Goal: Information Seeking & Learning: Learn about a topic

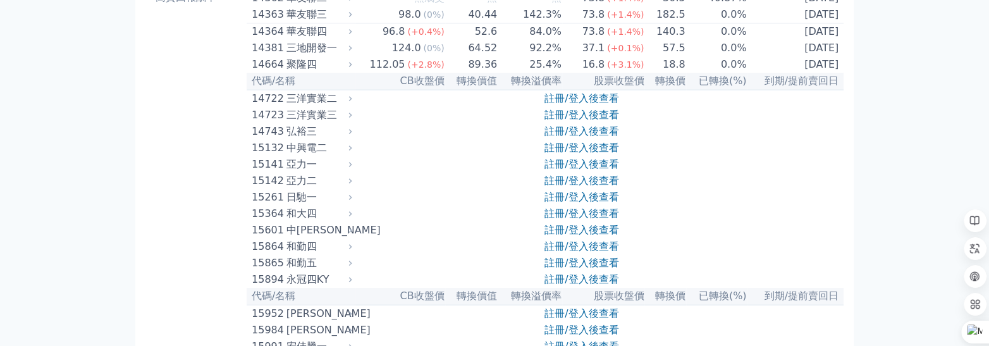
scroll to position [253, 0]
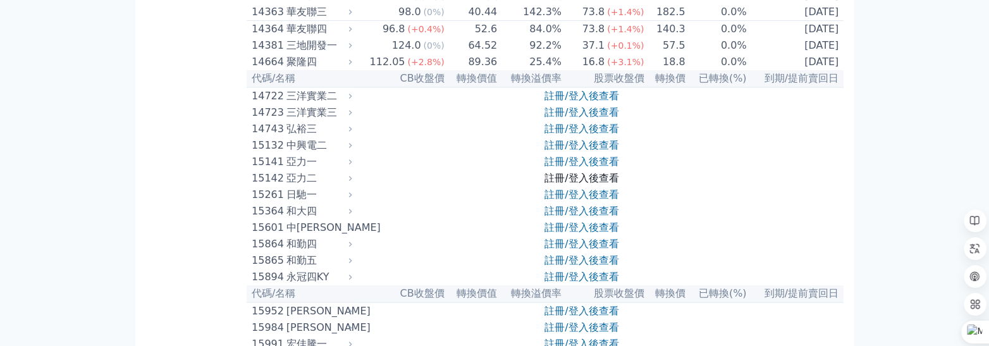
click at [583, 184] on link "註冊/登入後查看" at bounding box center [581, 178] width 74 height 12
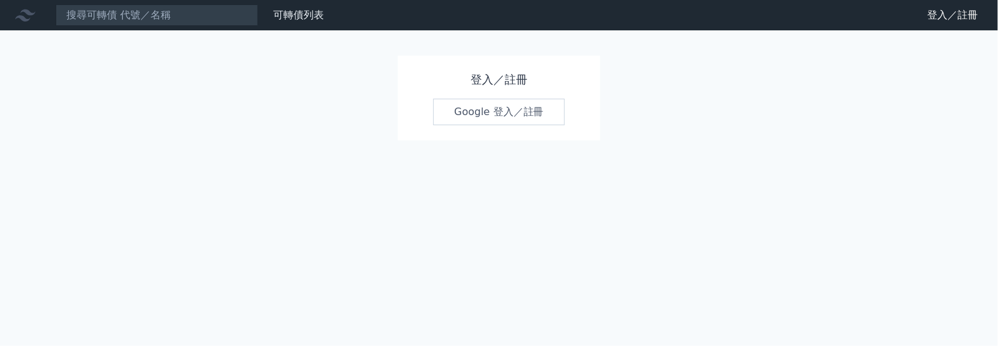
click at [507, 101] on link "Google 登入／註冊" at bounding box center [499, 112] width 132 height 27
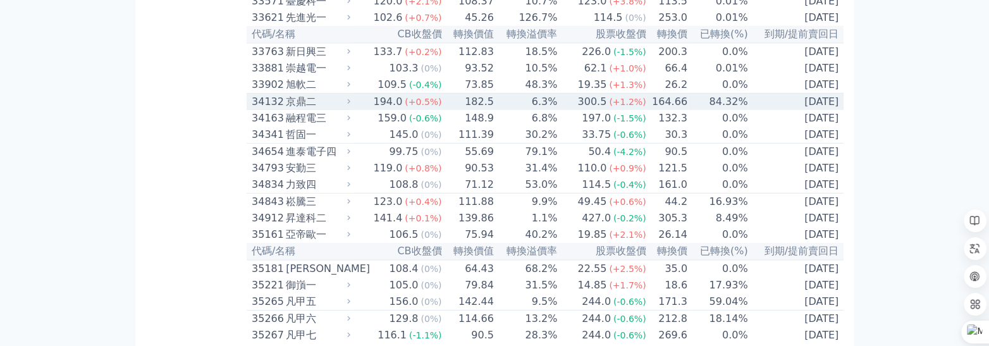
scroll to position [2529, 0]
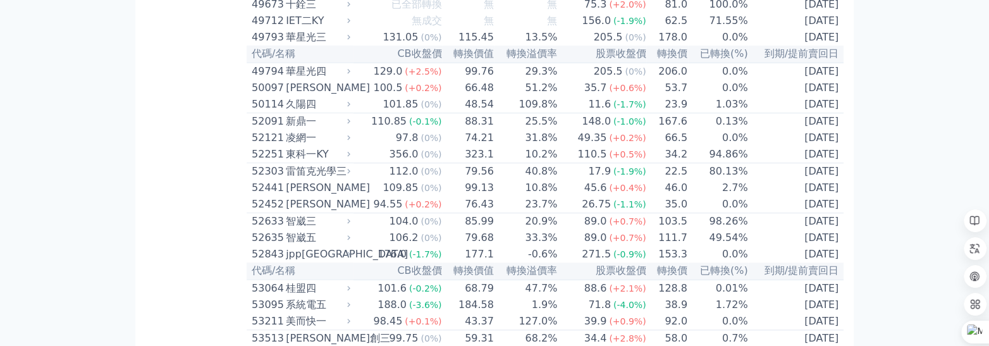
scroll to position [3983, 0]
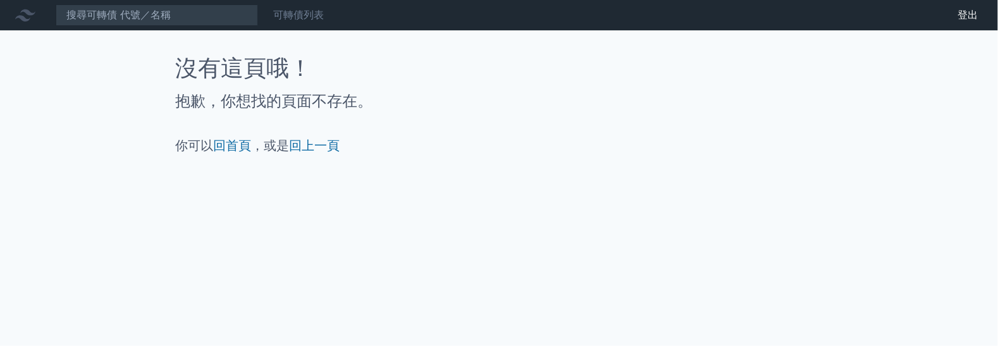
click at [307, 16] on link "可轉債列表" at bounding box center [298, 15] width 51 height 12
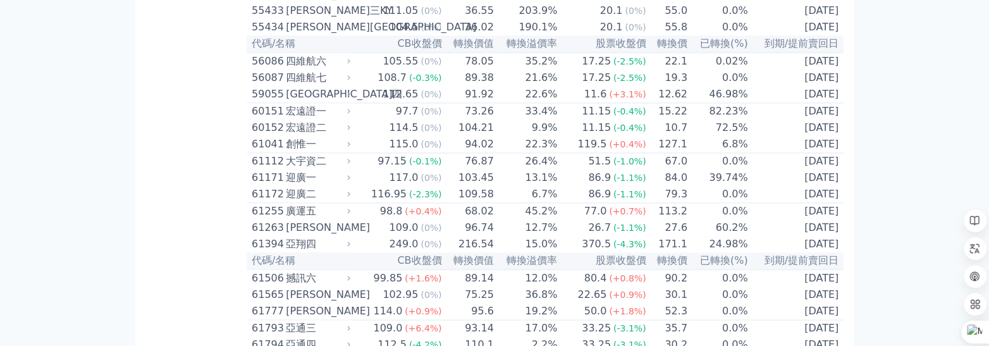
scroll to position [4417, 0]
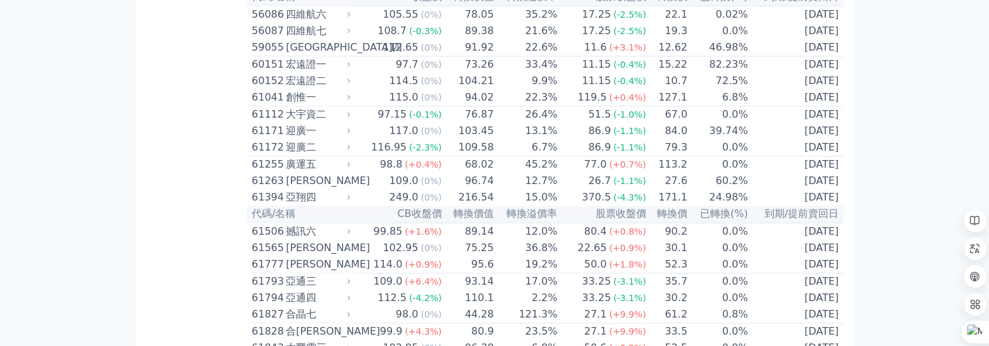
scroll to position [4481, 0]
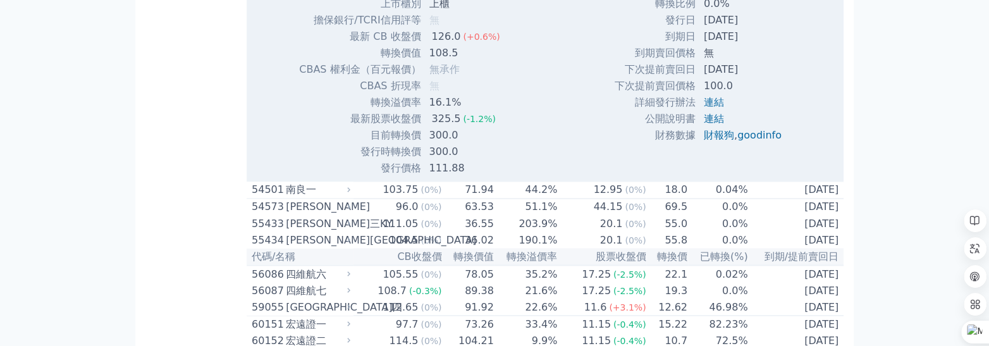
scroll to position [4607, 0]
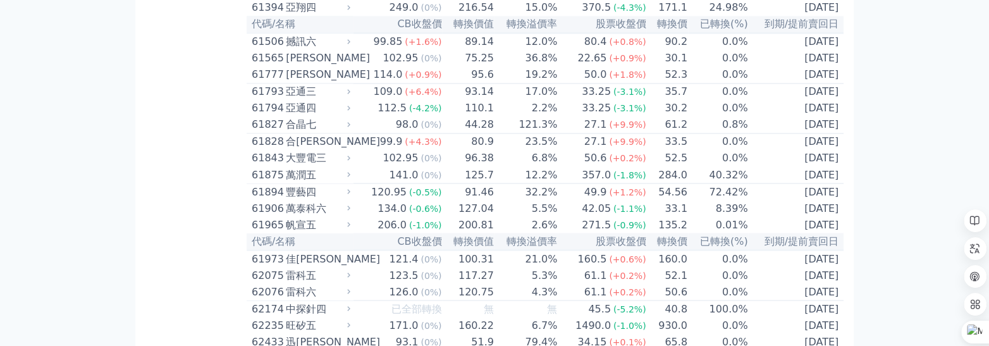
scroll to position [4670, 0]
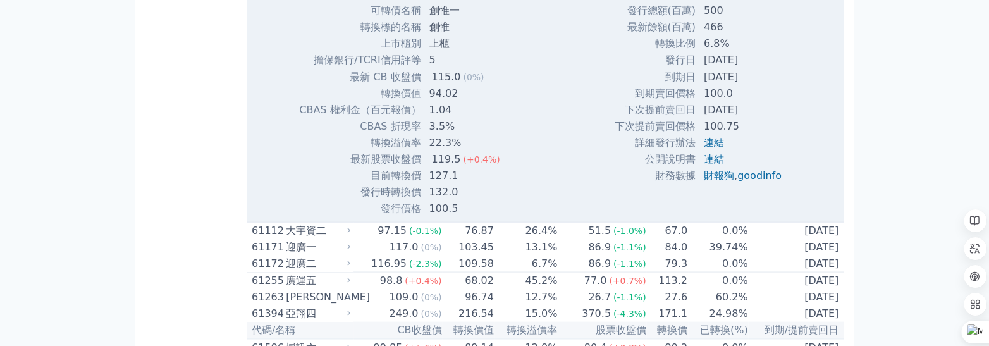
scroll to position [4733, 0]
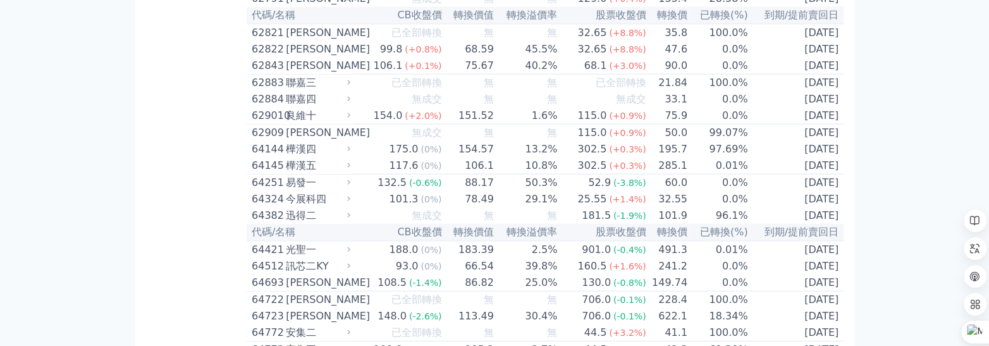
scroll to position [5113, 0]
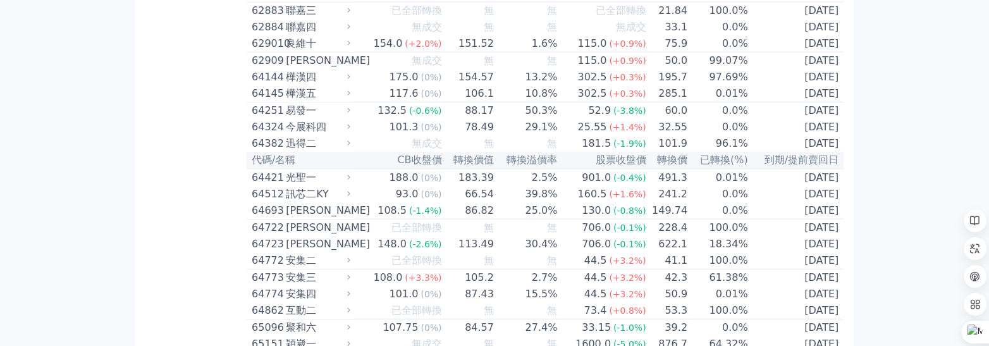
scroll to position [5176, 0]
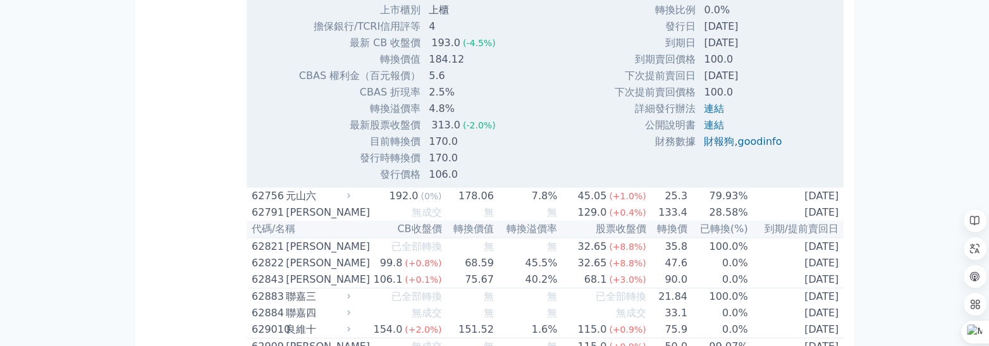
scroll to position [5302, 0]
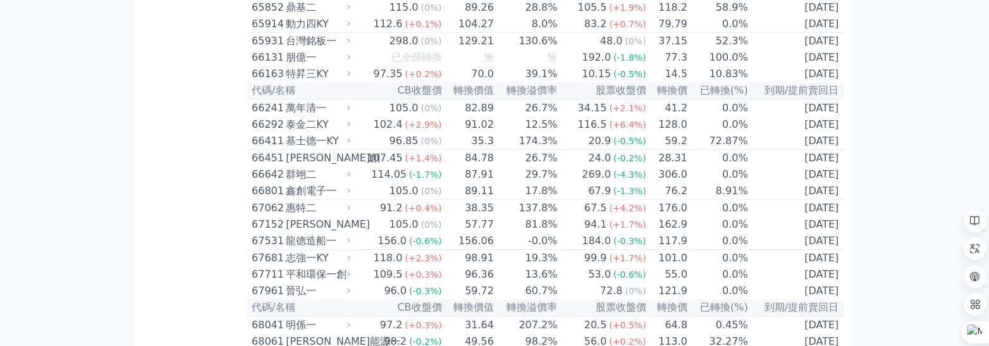
scroll to position [5682, 0]
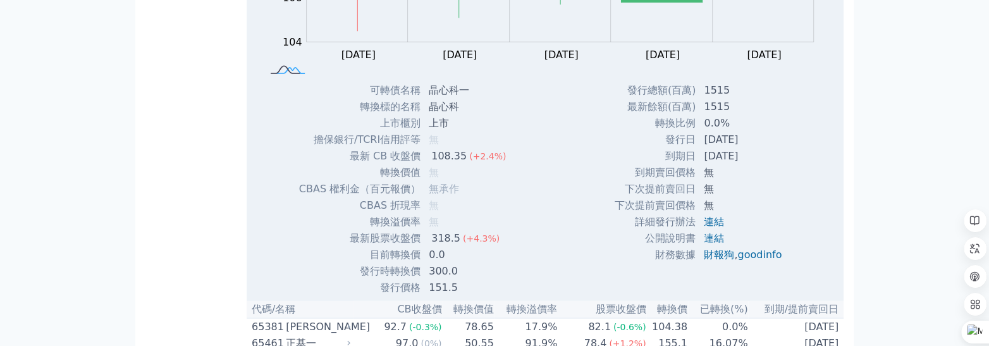
scroll to position [5619, 0]
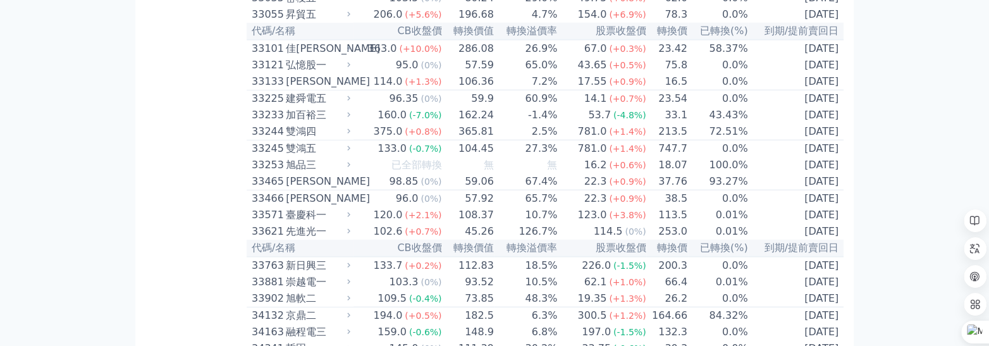
scroll to position [2233, 0]
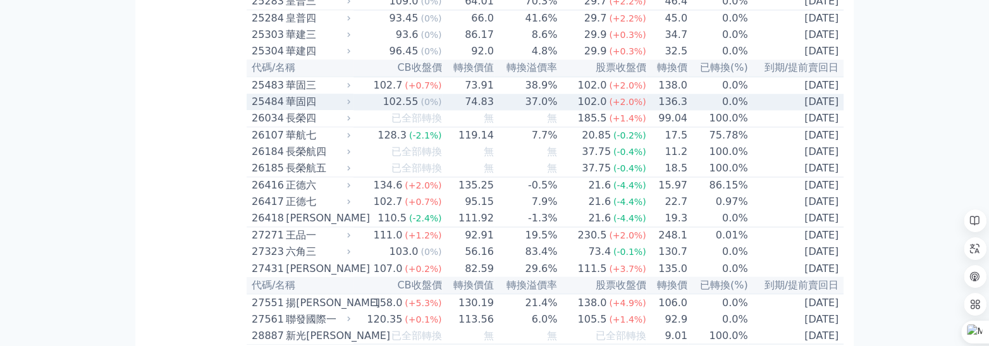
scroll to position [1285, 0]
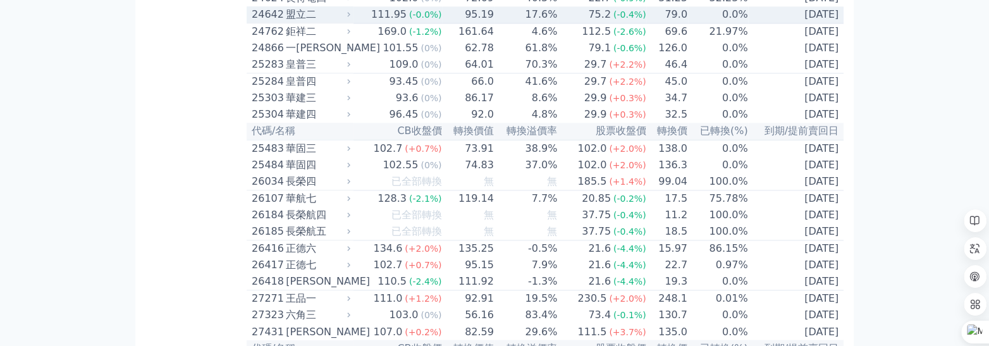
click at [341, 22] on div "盟立二" at bounding box center [317, 14] width 62 height 15
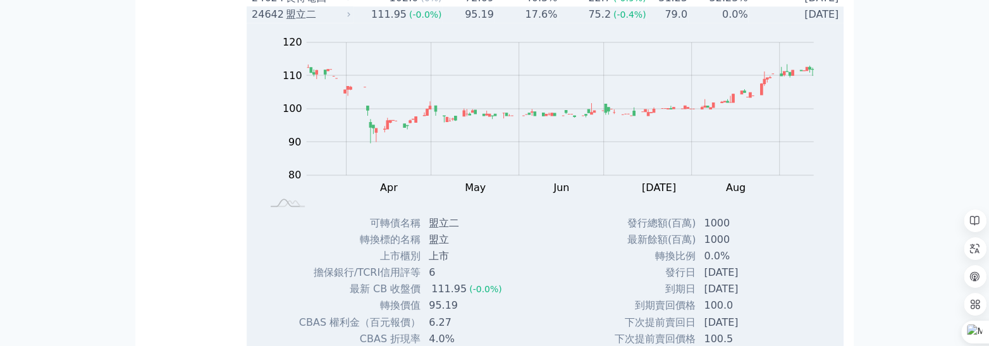
click at [295, 22] on div "盟立二" at bounding box center [317, 14] width 62 height 15
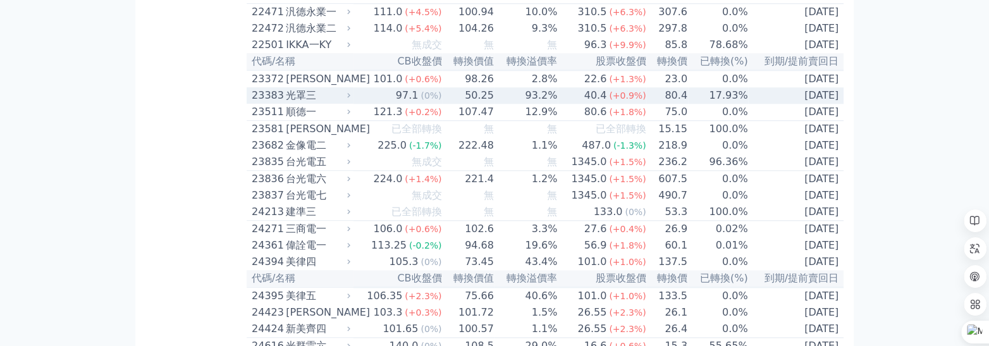
scroll to position [905, 0]
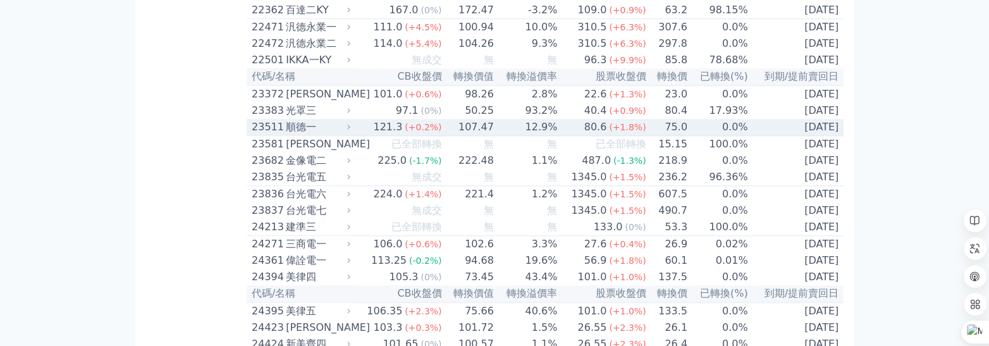
click at [296, 135] on div "順德一" at bounding box center [317, 126] width 62 height 15
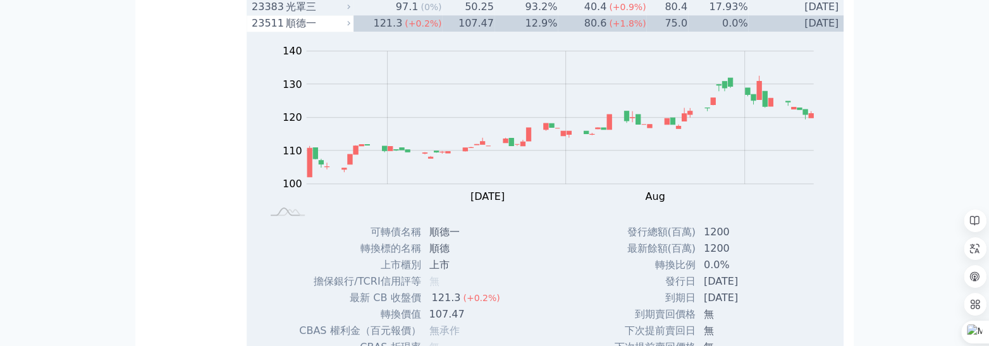
scroll to position [1032, 0]
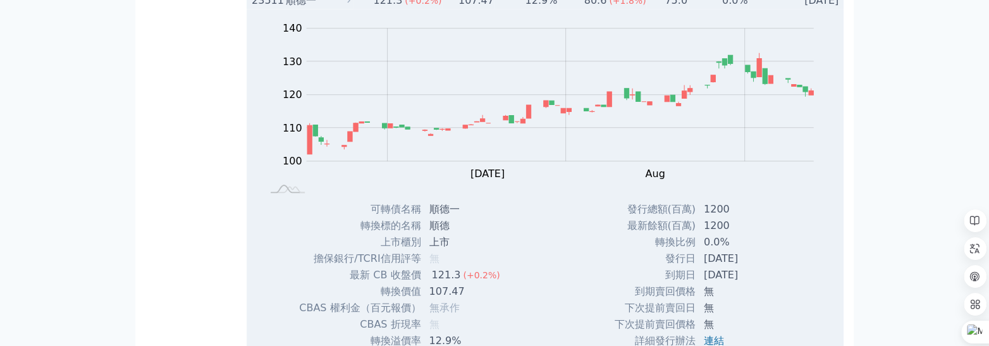
click at [293, 8] on div "順德一" at bounding box center [317, 0] width 62 height 15
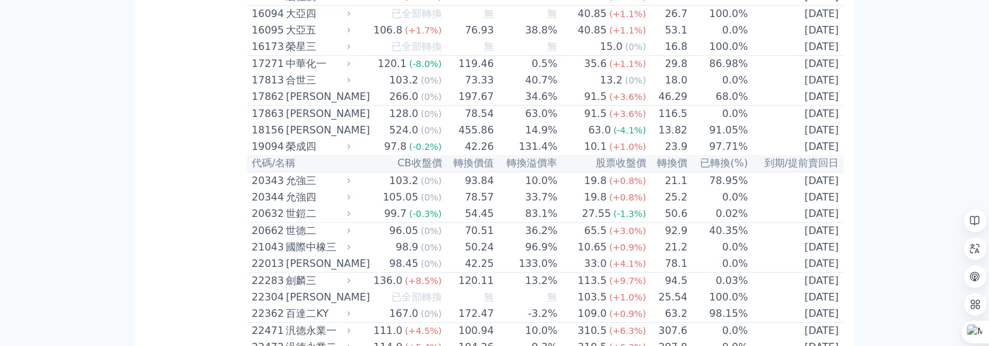
scroll to position [612, 0]
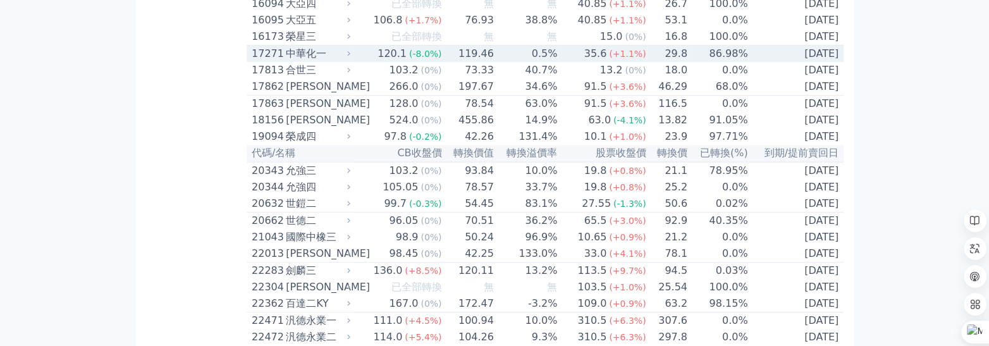
click at [320, 61] on div "中華化一" at bounding box center [317, 53] width 62 height 15
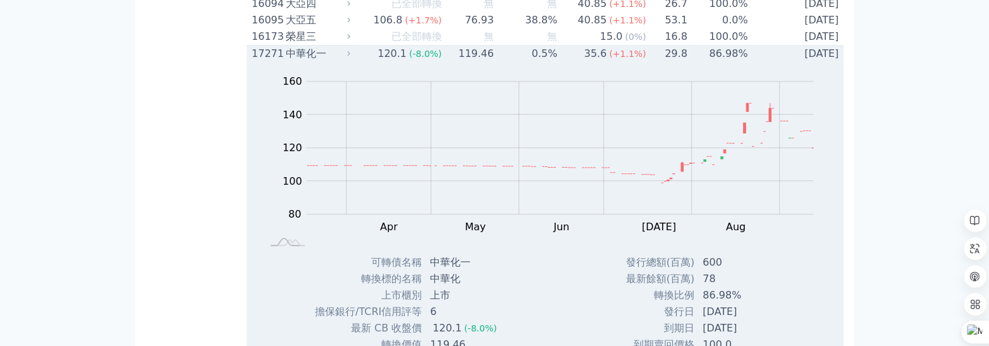
click at [320, 61] on div "中華化一" at bounding box center [317, 53] width 62 height 15
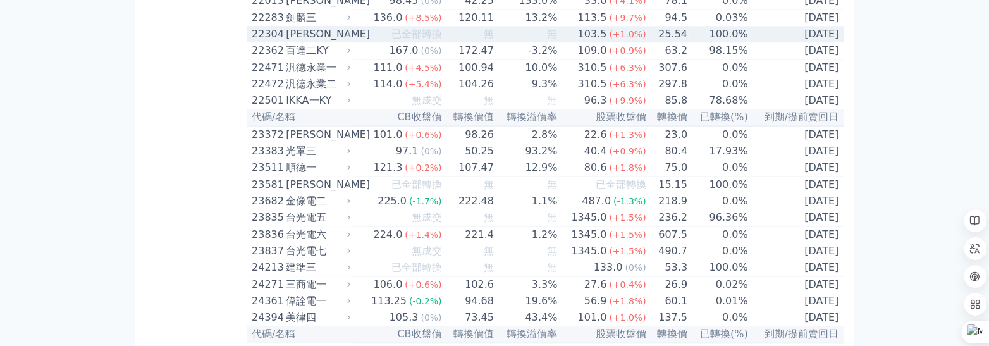
scroll to position [927, 0]
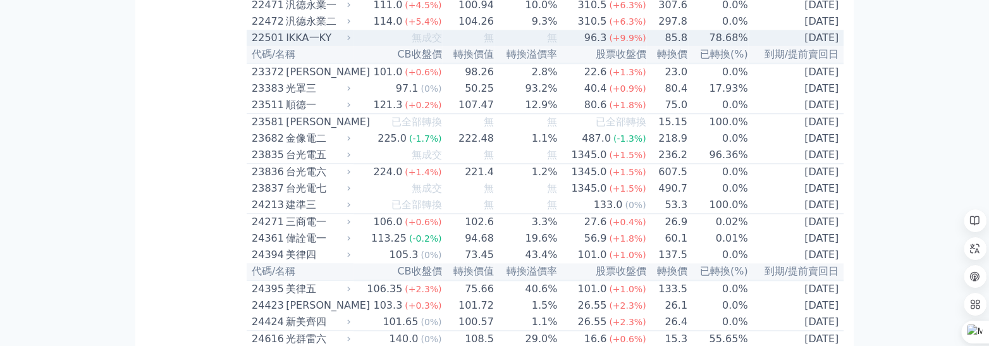
click at [319, 46] on div "IKKA一KY" at bounding box center [317, 37] width 62 height 15
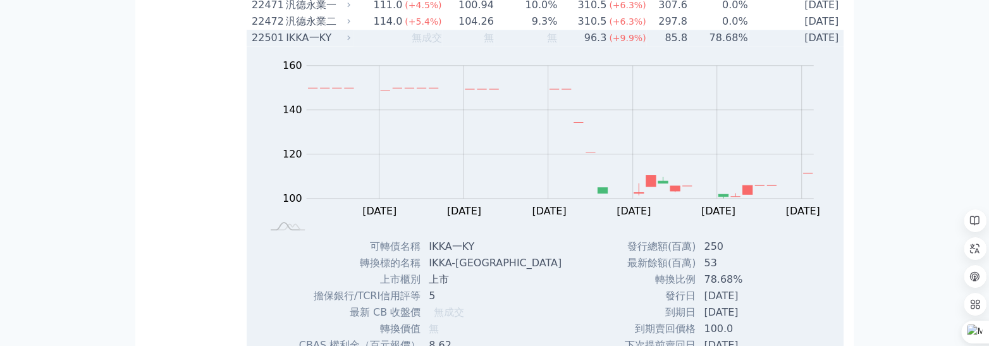
click at [319, 46] on div "IKKA一KY" at bounding box center [317, 37] width 62 height 15
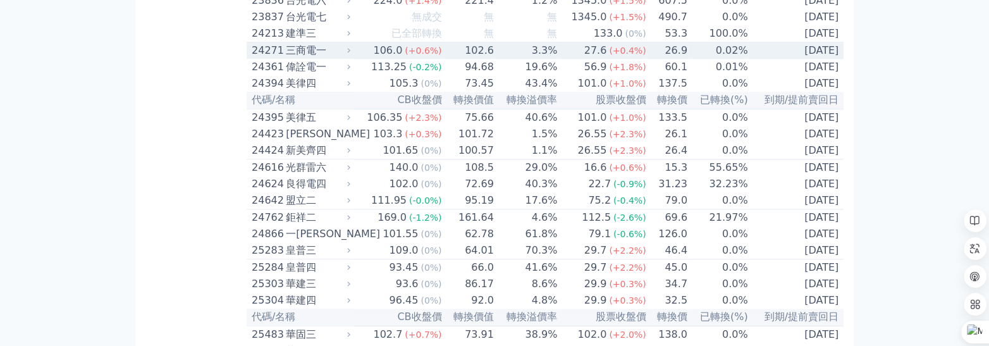
scroll to position [1118, 0]
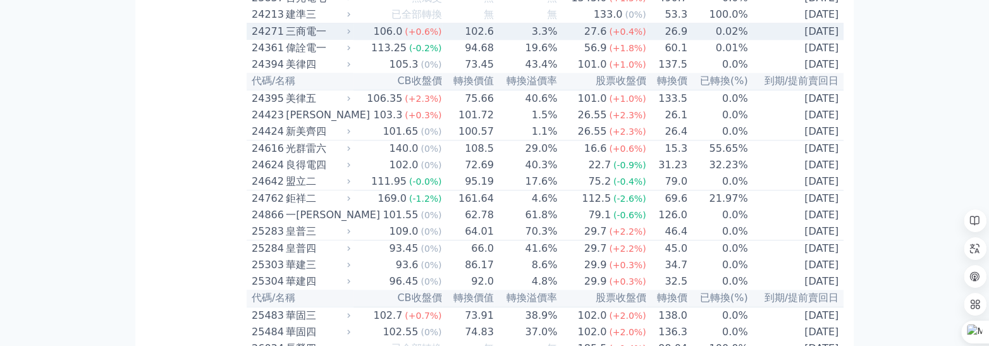
click at [309, 39] on div "三商電一" at bounding box center [317, 31] width 62 height 15
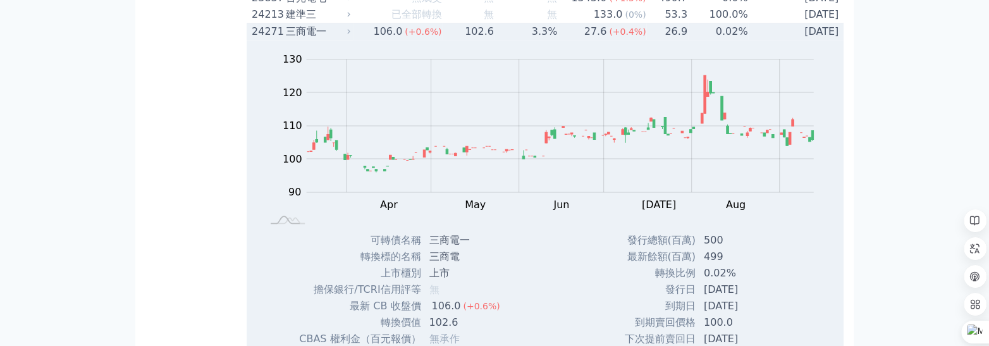
click at [309, 39] on div "三商電一" at bounding box center [317, 31] width 62 height 15
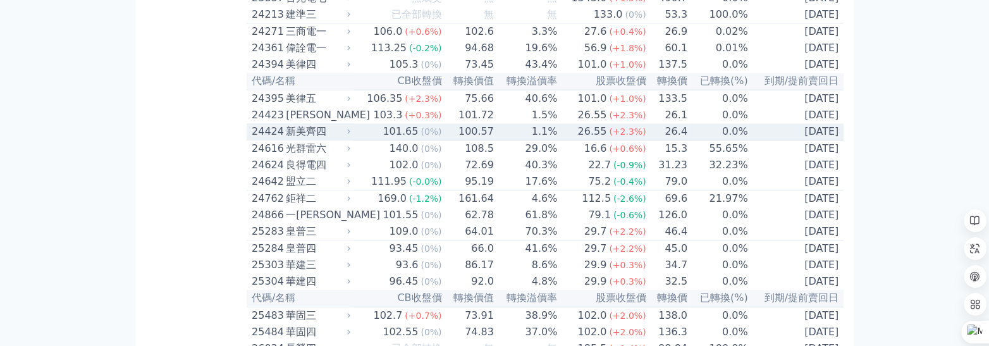
click at [324, 139] on div "新美齊四" at bounding box center [317, 131] width 62 height 15
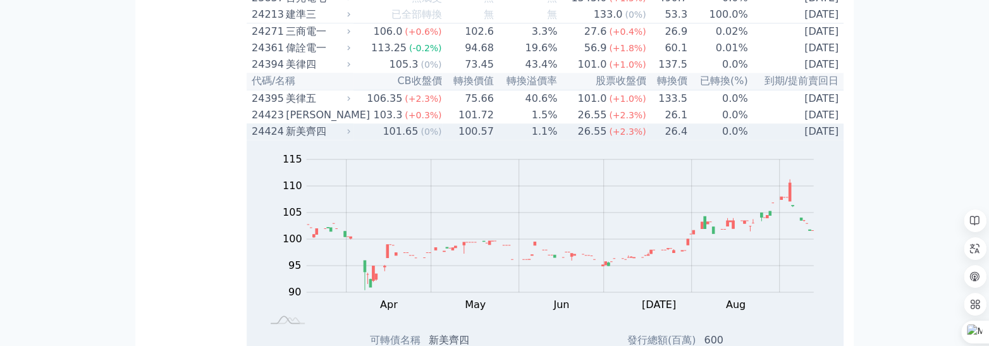
click at [324, 139] on div "新美齊四" at bounding box center [317, 131] width 62 height 15
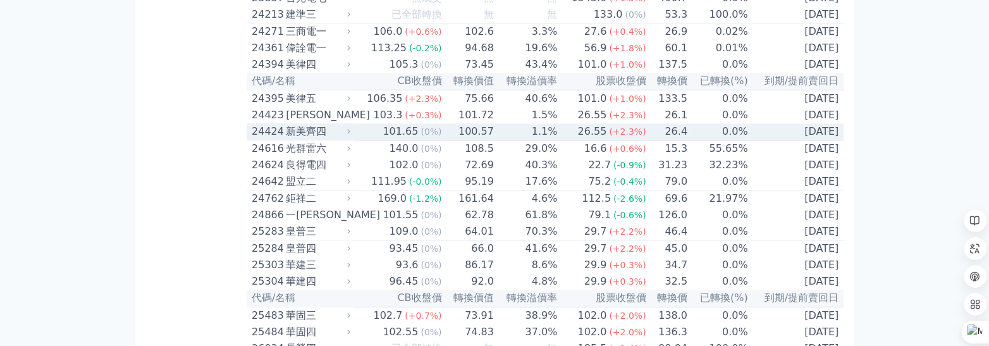
click at [321, 139] on div "新美齊四" at bounding box center [317, 131] width 62 height 15
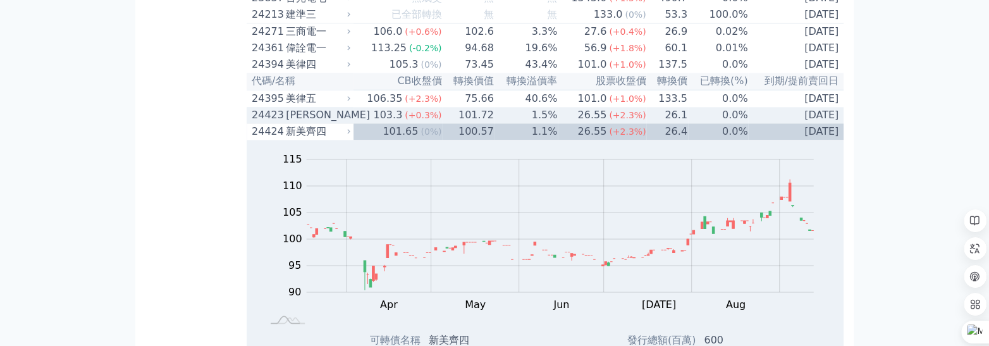
click at [314, 123] on div "[PERSON_NAME]" at bounding box center [317, 114] width 62 height 15
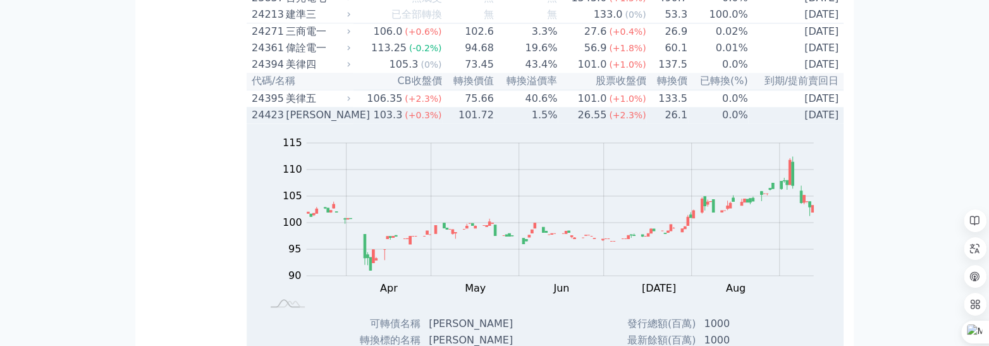
click at [312, 123] on div "[PERSON_NAME]" at bounding box center [317, 114] width 62 height 15
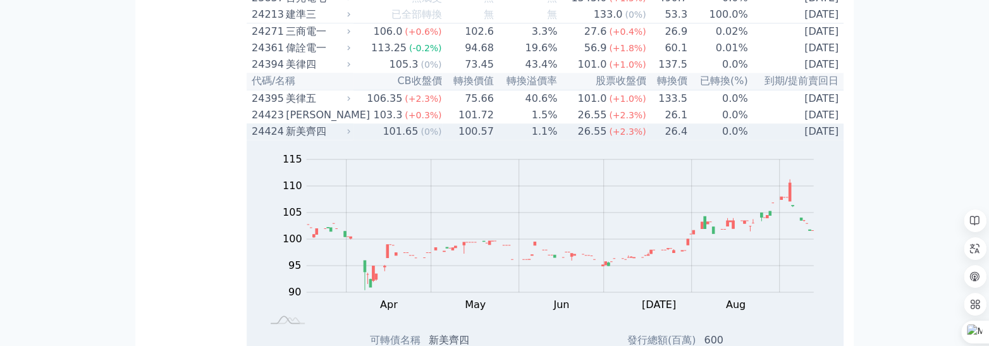
click at [317, 139] on div "新美齊四" at bounding box center [317, 131] width 62 height 15
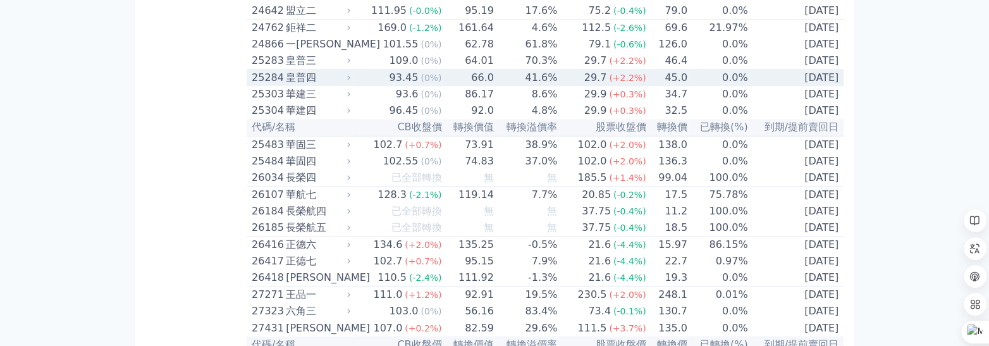
scroll to position [1307, 0]
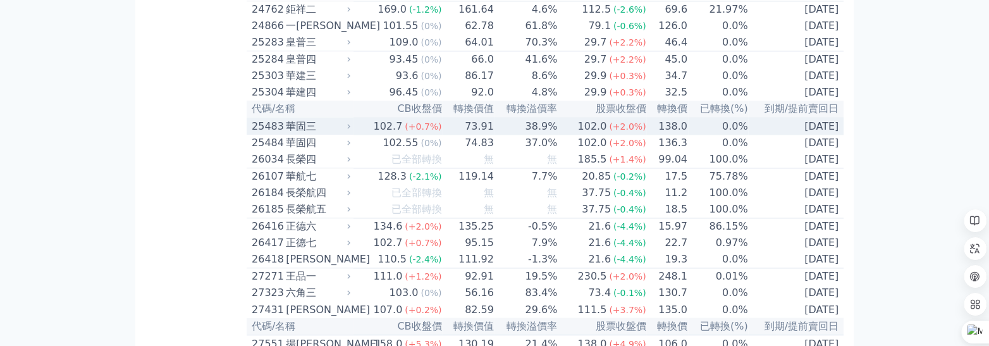
click at [307, 134] on div "華固三" at bounding box center [317, 126] width 62 height 15
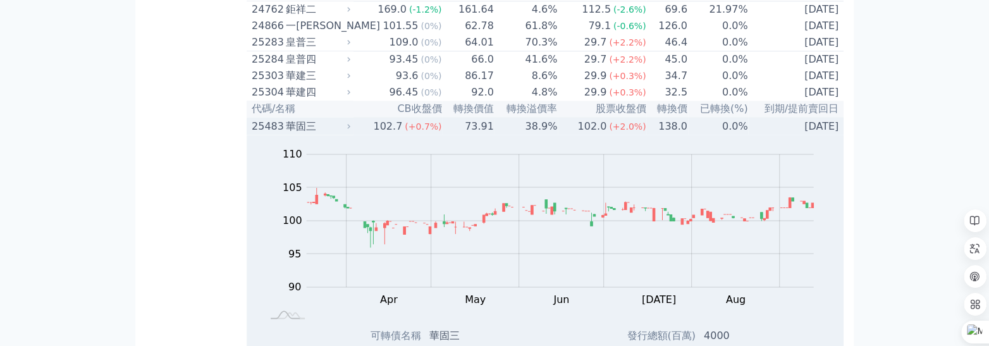
click at [307, 134] on div "華固三" at bounding box center [317, 126] width 62 height 15
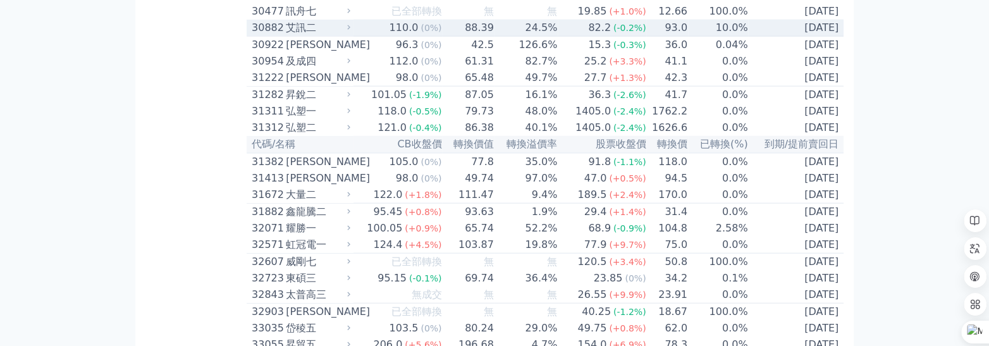
scroll to position [1939, 0]
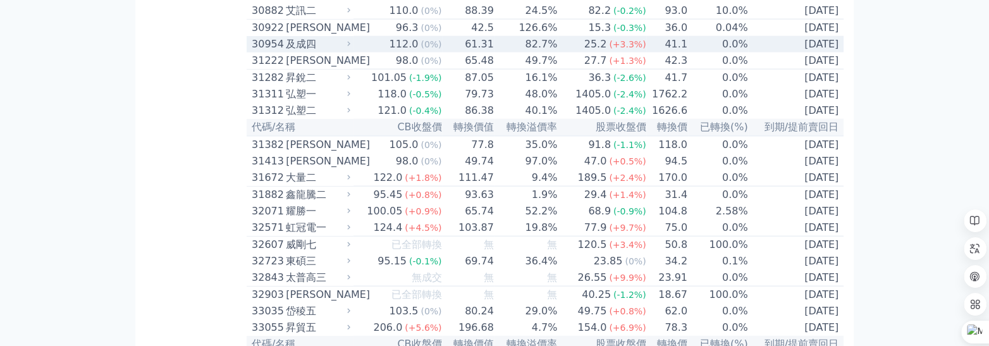
click at [299, 52] on div "及成四" at bounding box center [317, 44] width 62 height 15
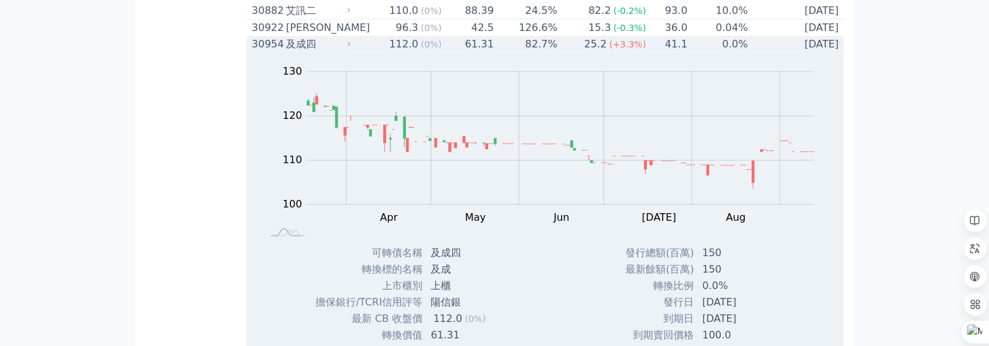
click at [299, 52] on div "及成四" at bounding box center [317, 44] width 62 height 15
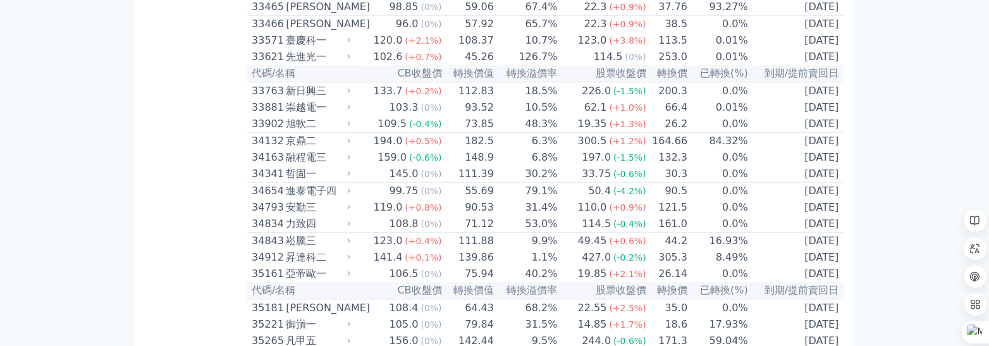
scroll to position [2445, 0]
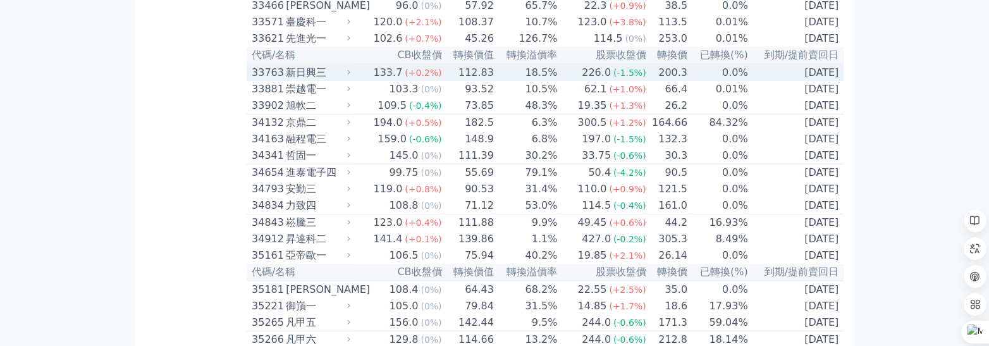
click at [314, 80] on div "新日興三" at bounding box center [317, 72] width 62 height 15
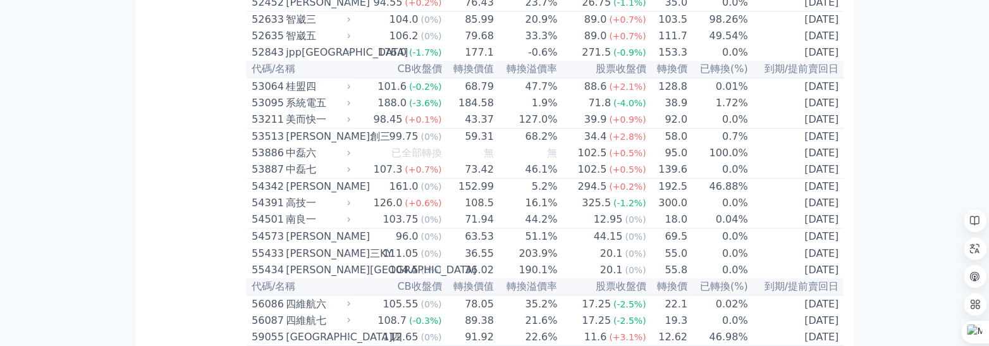
scroll to position [4594, 0]
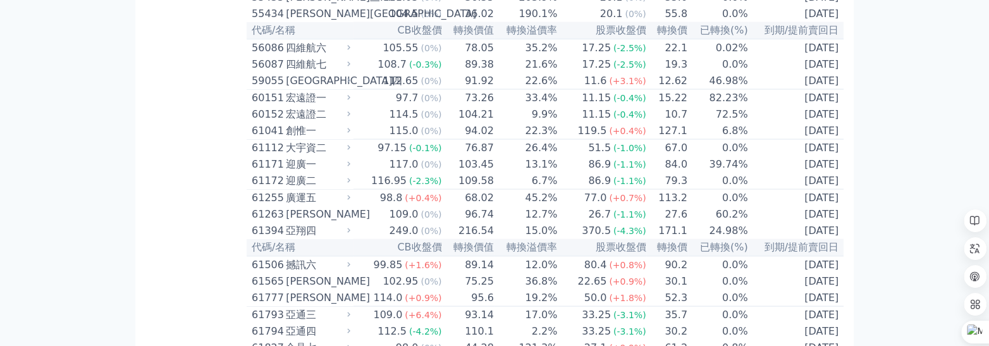
scroll to position [4847, 0]
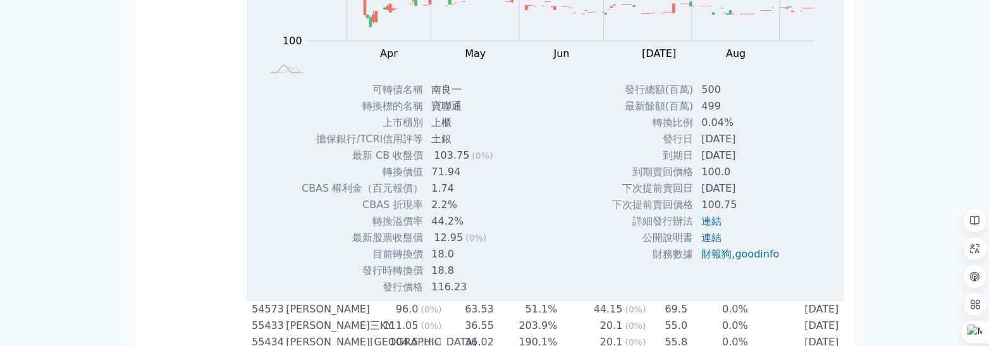
scroll to position [4974, 0]
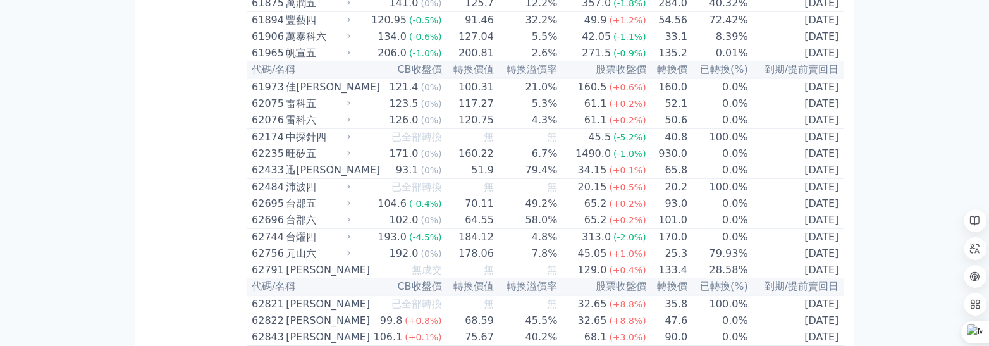
scroll to position [5290, 0]
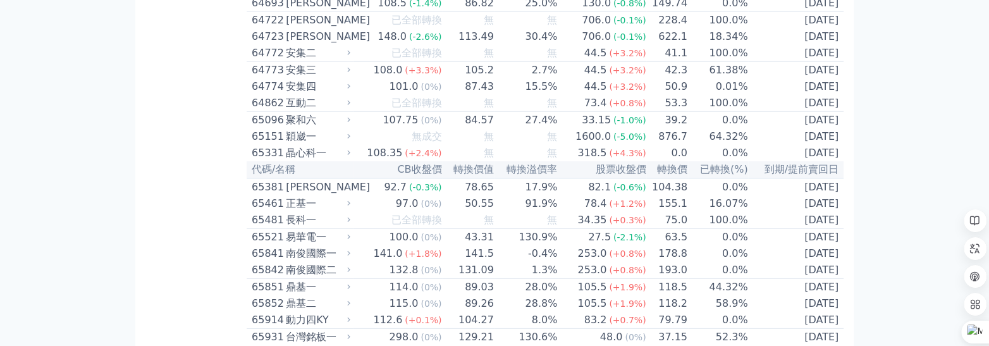
scroll to position [5796, 0]
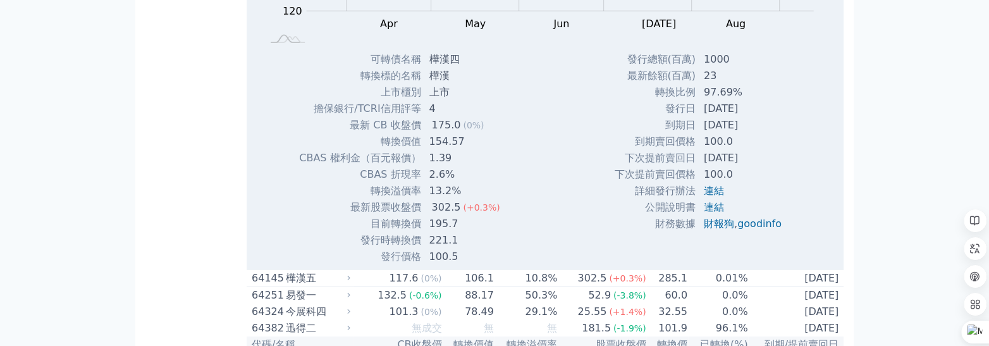
scroll to position [5923, 0]
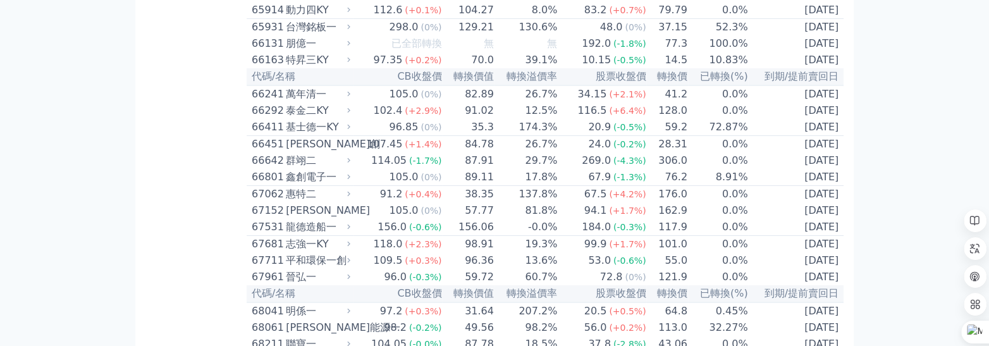
scroll to position [6112, 0]
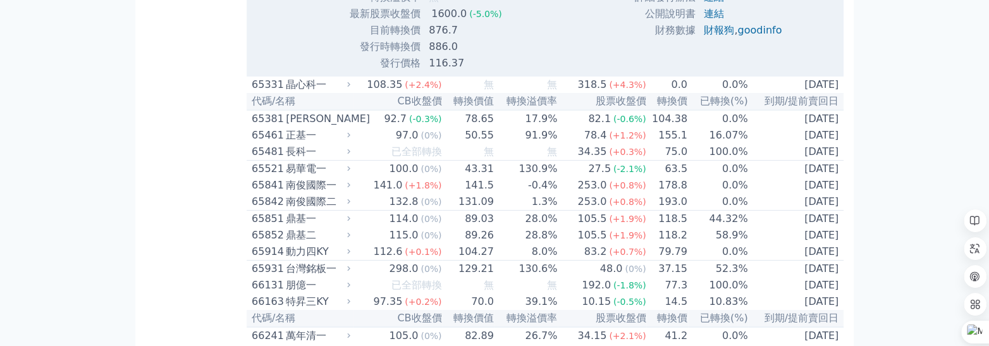
scroll to position [6238, 0]
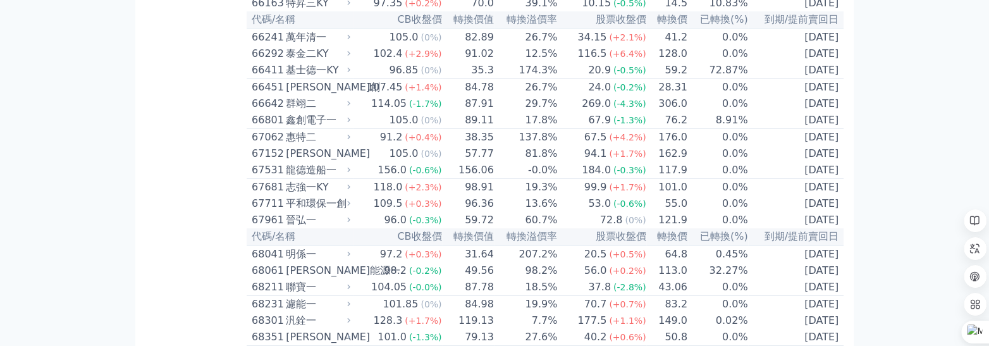
scroll to position [6112, 0]
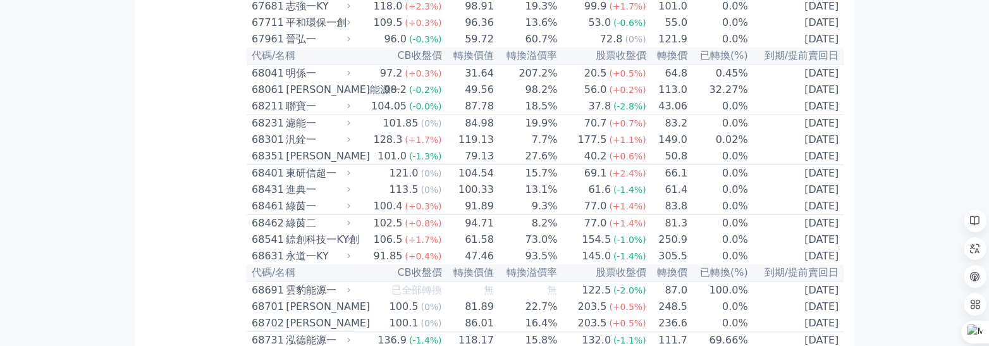
scroll to position [6355, 0]
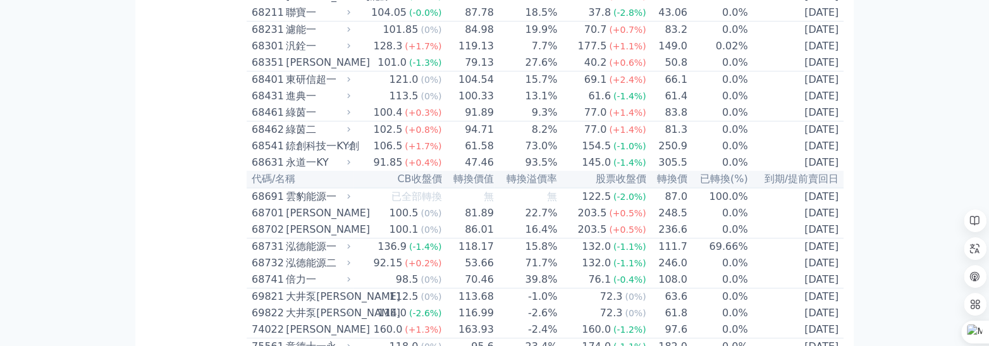
scroll to position [6481, 0]
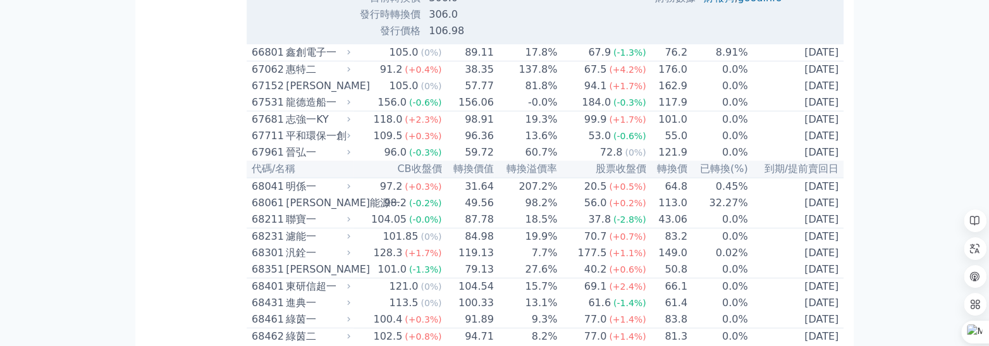
scroll to position [6608, 0]
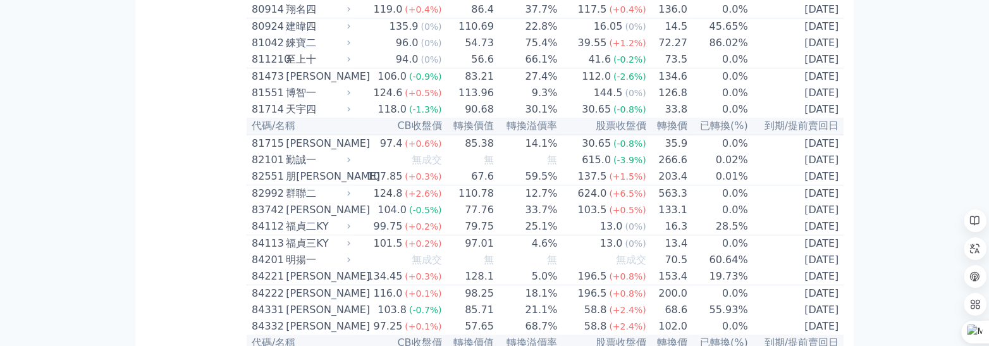
scroll to position [6924, 0]
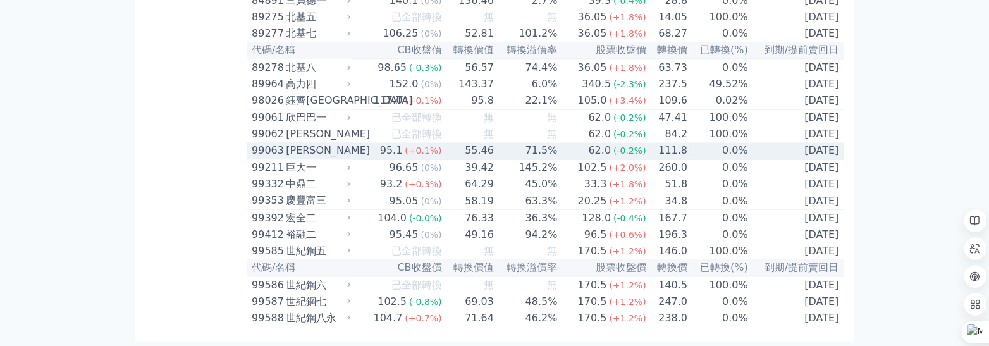
scroll to position [8345, 0]
